Goal: Navigation & Orientation: Find specific page/section

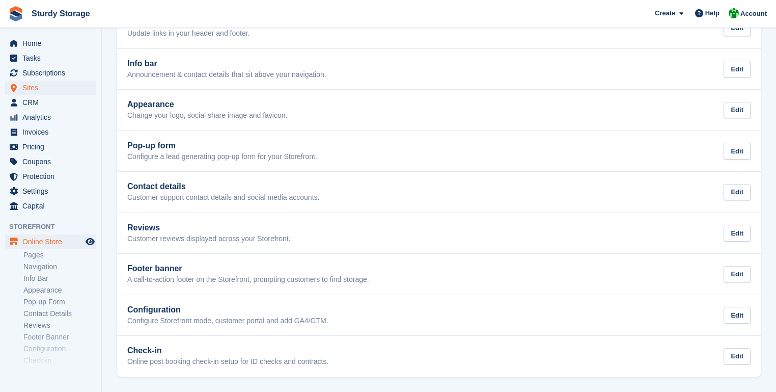
scroll to position [35, 0]
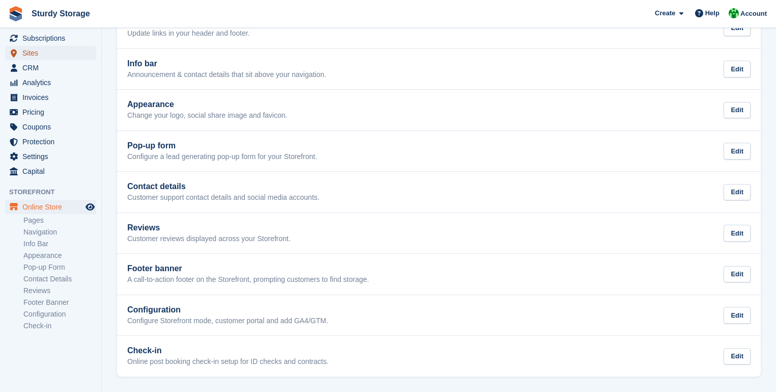
click at [33, 50] on span "Sites" at bounding box center [52, 53] width 61 height 14
click at [33, 40] on span "Subscriptions" at bounding box center [52, 38] width 61 height 14
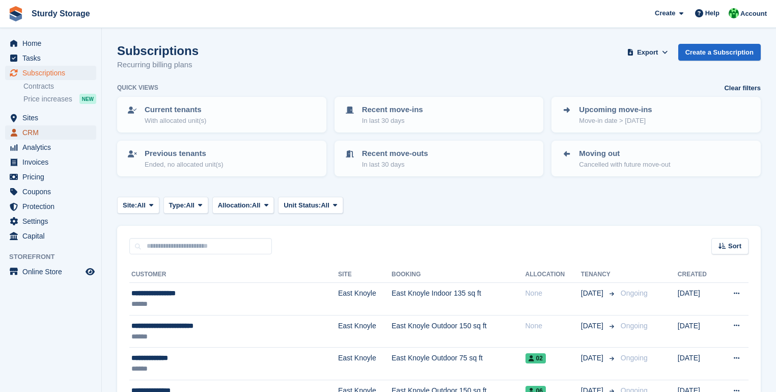
click at [34, 132] on span "CRM" at bounding box center [52, 132] width 61 height 14
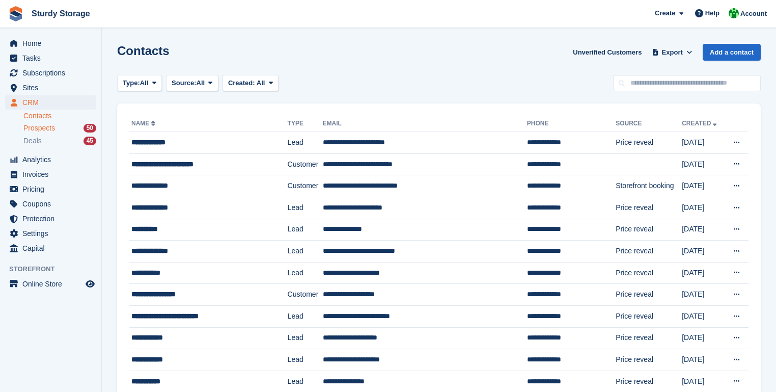
click at [32, 126] on span "Prospects" at bounding box center [39, 128] width 32 height 10
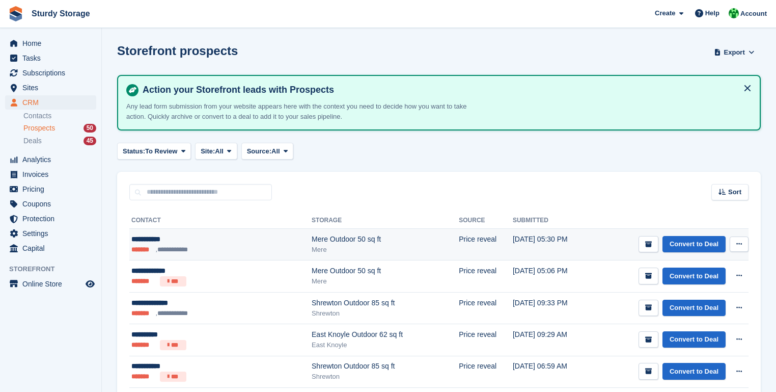
click at [155, 239] on div "**********" at bounding box center [194, 239] width 126 height 11
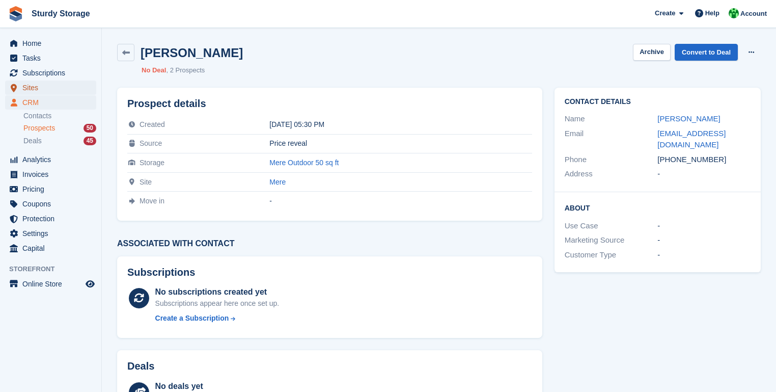
click at [30, 88] on span "Sites" at bounding box center [52, 87] width 61 height 14
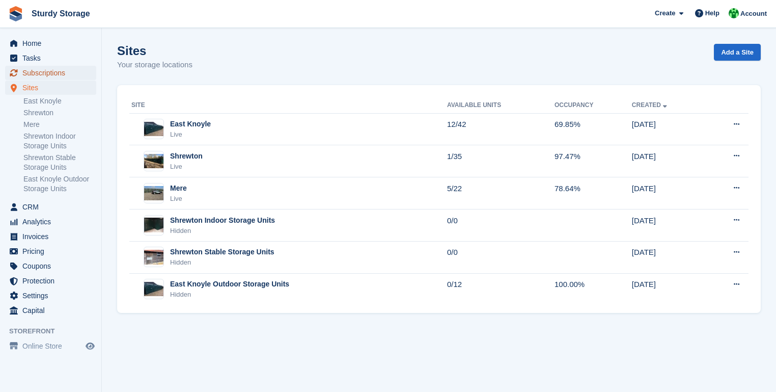
click at [37, 72] on span "Subscriptions" at bounding box center [52, 73] width 61 height 14
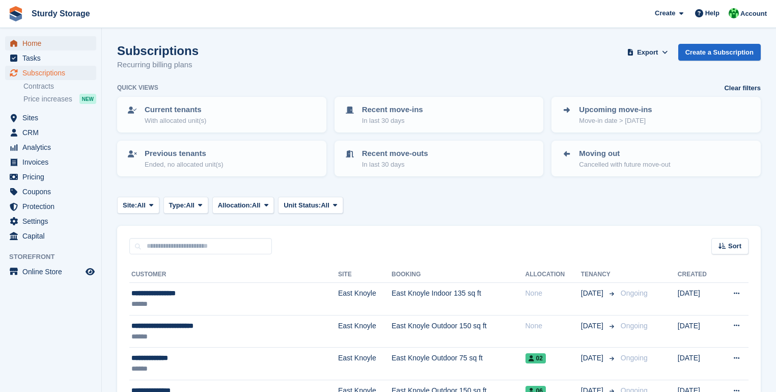
click at [29, 45] on span "Home" at bounding box center [52, 43] width 61 height 14
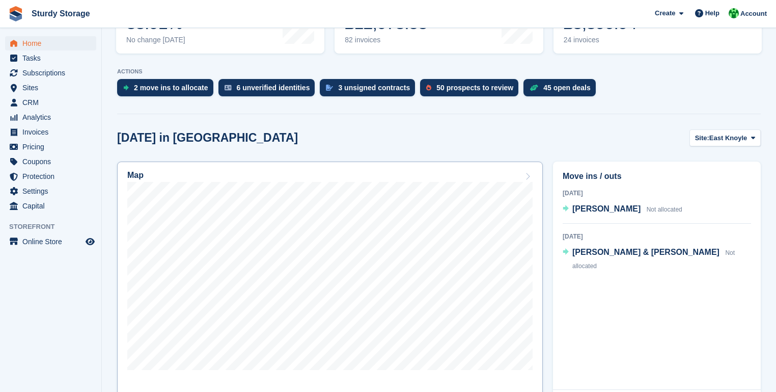
scroll to position [204, 0]
